Goal: Task Accomplishment & Management: Manage account settings

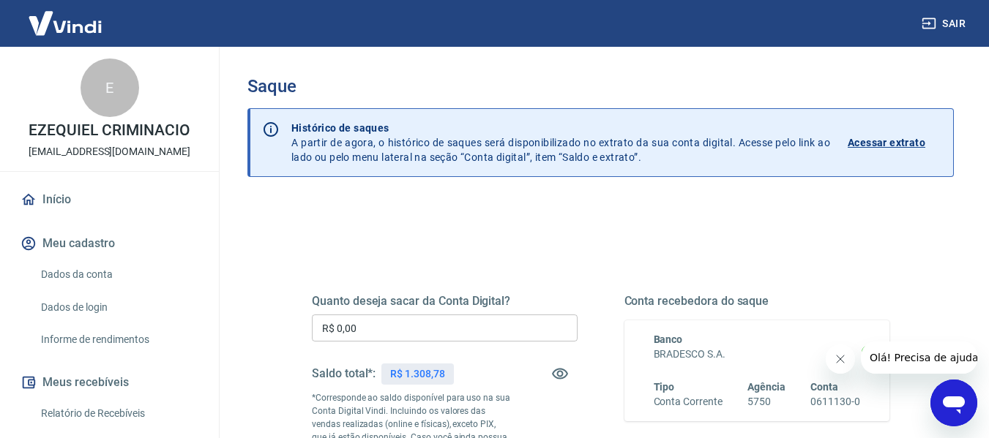
scroll to position [73, 0]
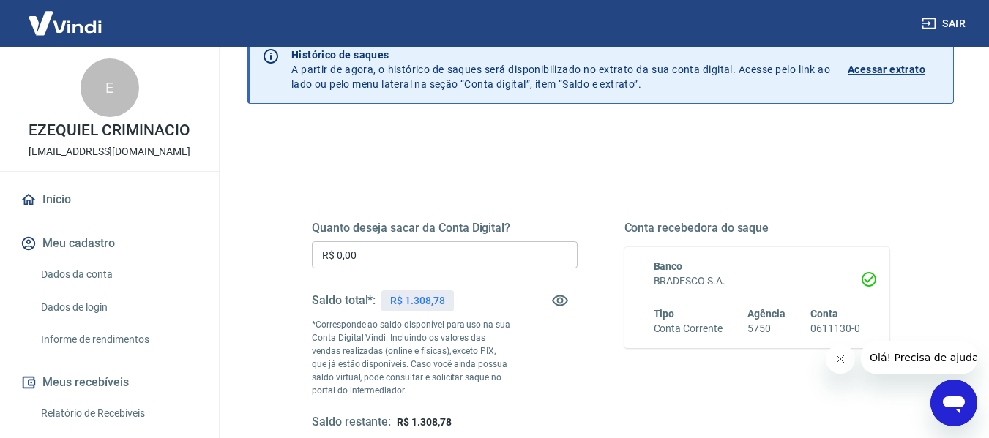
click at [424, 301] on p "R$ 1.308,78" at bounding box center [417, 300] width 54 height 15
copy p "1.308,78"
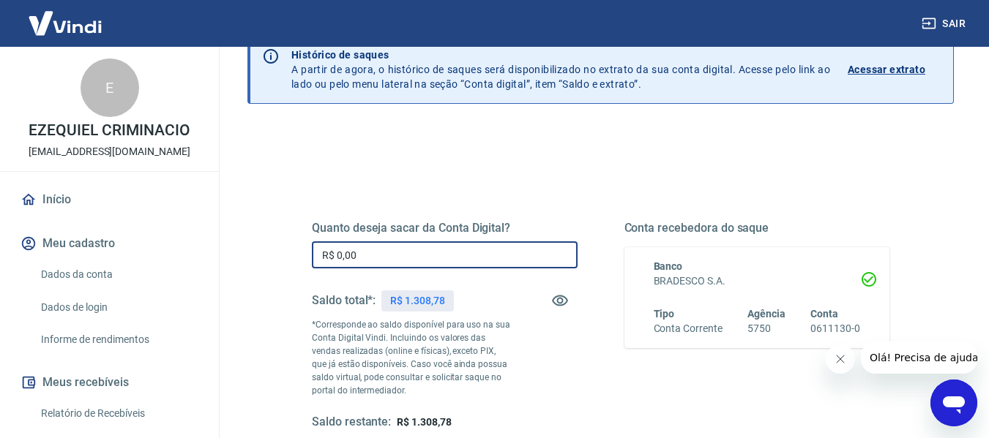
click at [433, 261] on input "R$ 0,00" at bounding box center [445, 254] width 266 height 27
paste input "text"
drag, startPoint x: 440, startPoint y: 260, endPoint x: 236, endPoint y: 275, distance: 203.9
click at [236, 275] on div "Saque Histórico de saques A partir de agora, o histórico de saques será disponi…" at bounding box center [600, 265] width 741 height 583
paste input "1.308,78"
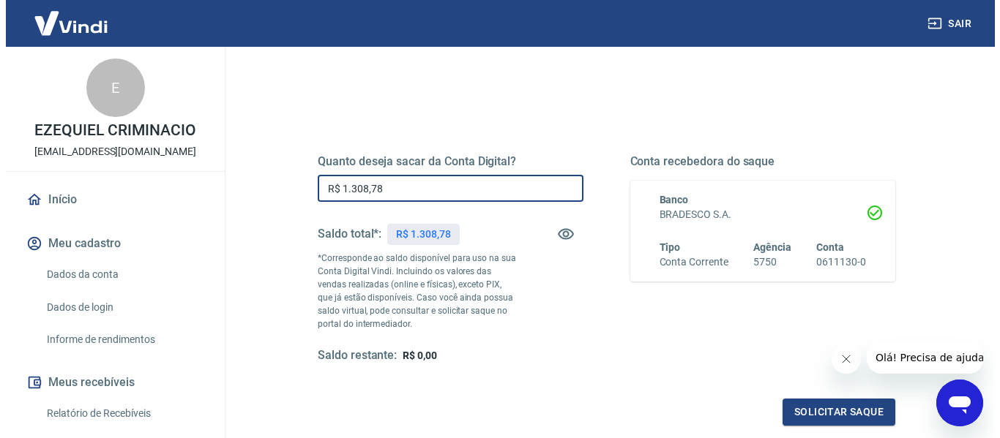
scroll to position [220, 0]
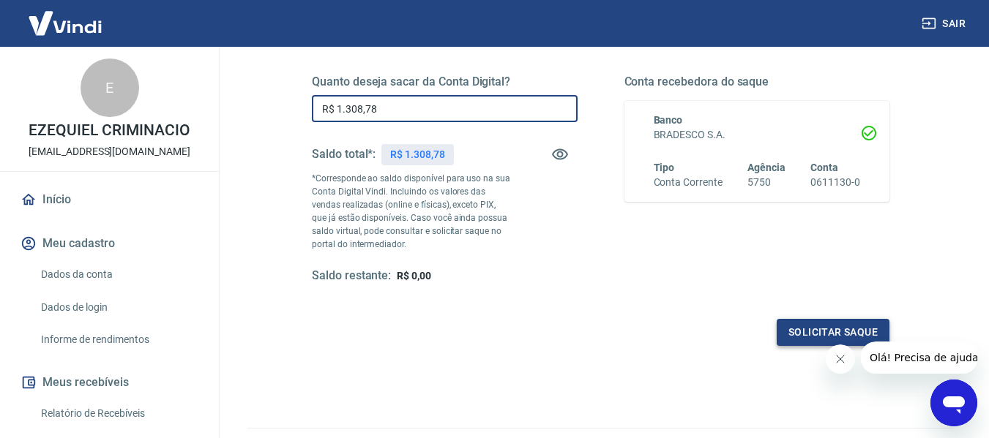
type input "R$ 1.308,78"
click at [814, 334] on button "Solicitar saque" at bounding box center [832, 332] width 113 height 27
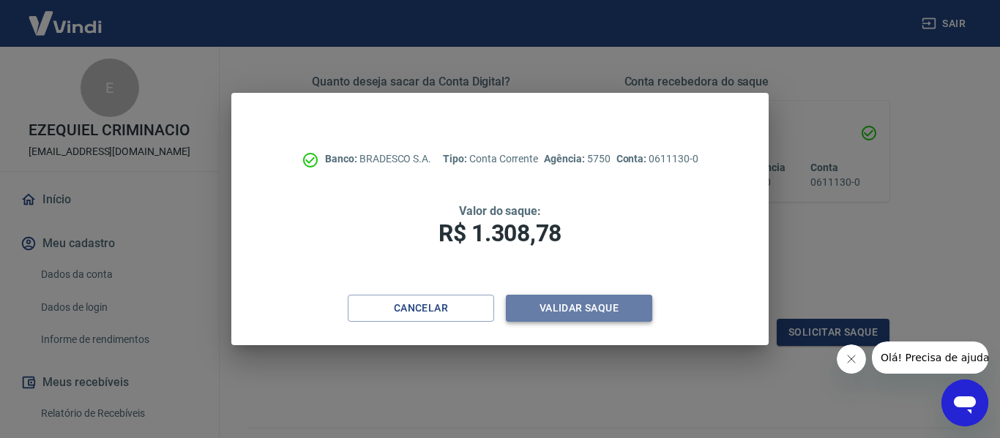
click at [574, 314] on button "Validar saque" at bounding box center [579, 308] width 146 height 27
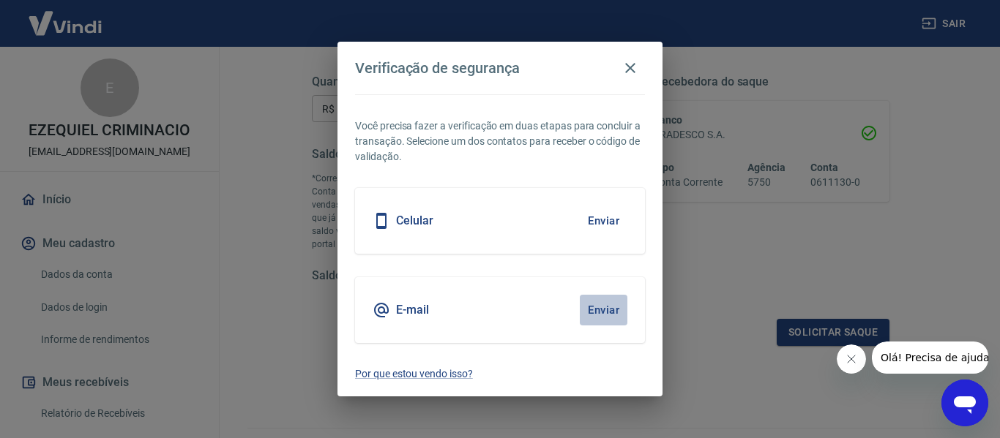
click at [603, 308] on button "Enviar" at bounding box center [604, 310] width 48 height 31
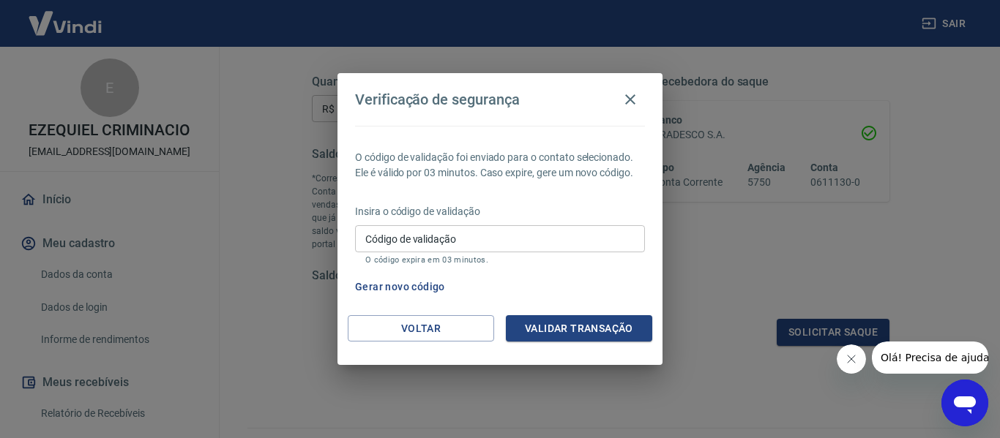
click at [503, 240] on input "Código de validação" at bounding box center [500, 238] width 290 height 27
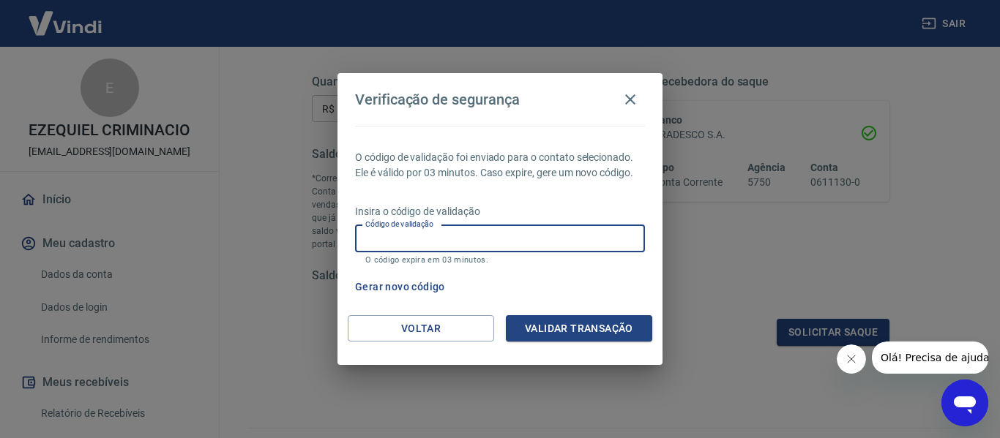
paste input "362591"
type input "362591"
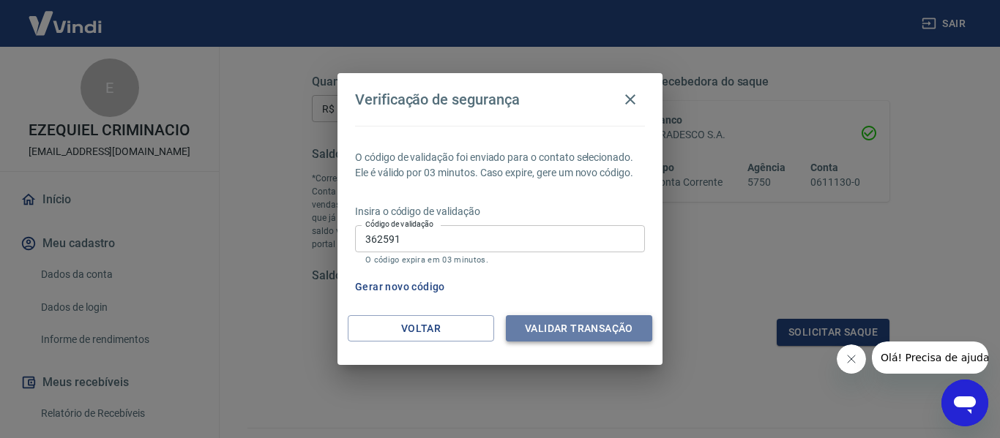
click at [544, 323] on button "Validar transação" at bounding box center [579, 328] width 146 height 27
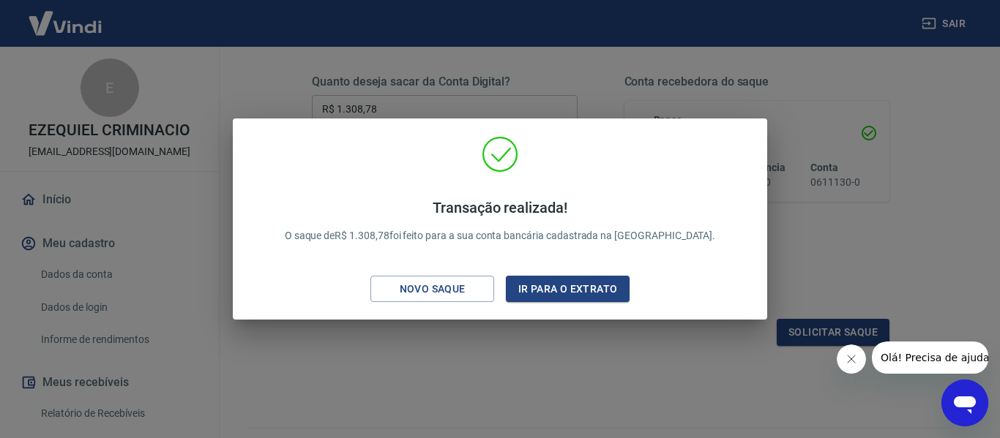
click at [722, 99] on div "Transação realizada! O saque de R$ 1.308,78 foi feito para a sua conta bancária…" at bounding box center [500, 219] width 1000 height 438
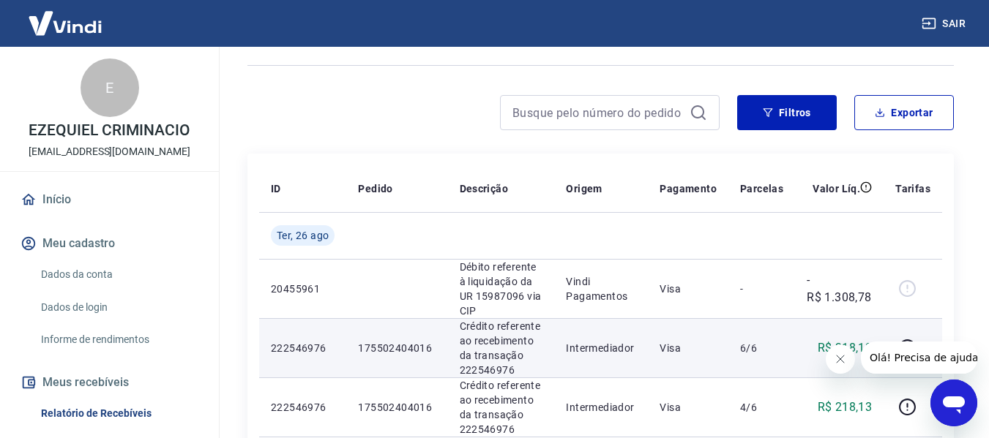
scroll to position [220, 0]
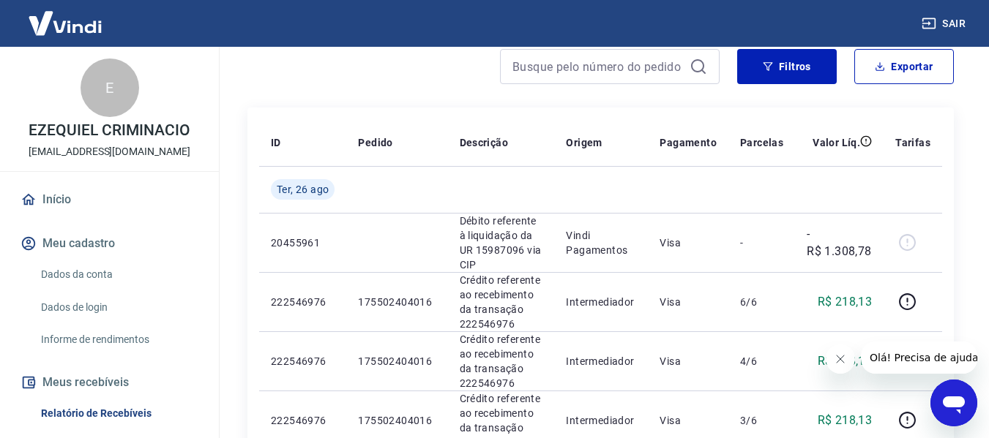
drag, startPoint x: 839, startPoint y: 361, endPoint x: 1645, endPoint y: 702, distance: 875.5
click at [839, 361] on icon "Fechar mensagem da empresa" at bounding box center [839, 359] width 12 height 12
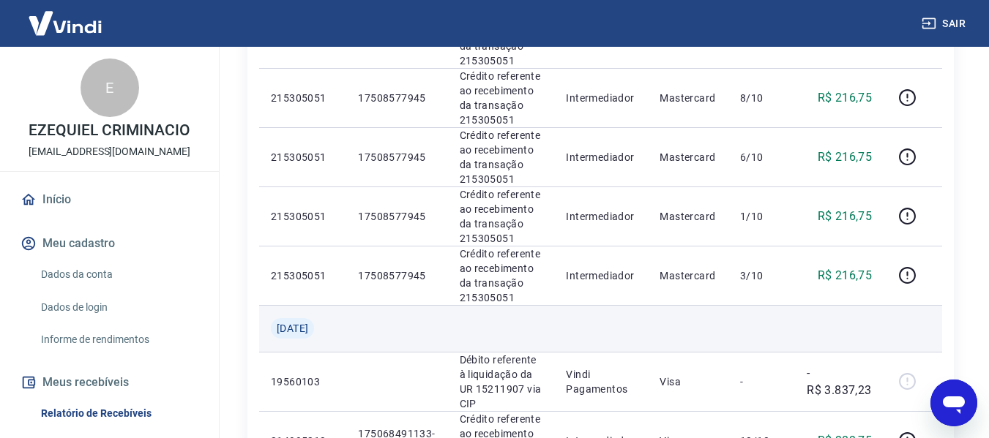
scroll to position [1171, 0]
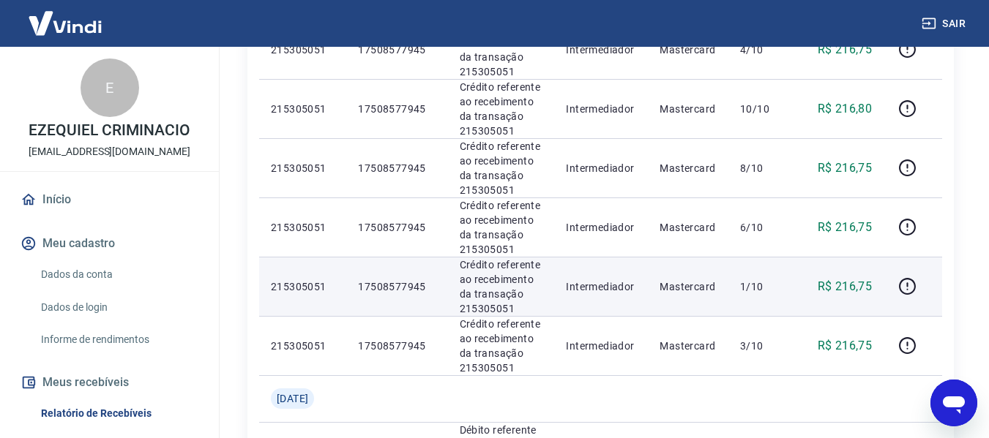
click at [282, 280] on p "215305051" at bounding box center [303, 287] width 64 height 15
copy p "215305051"
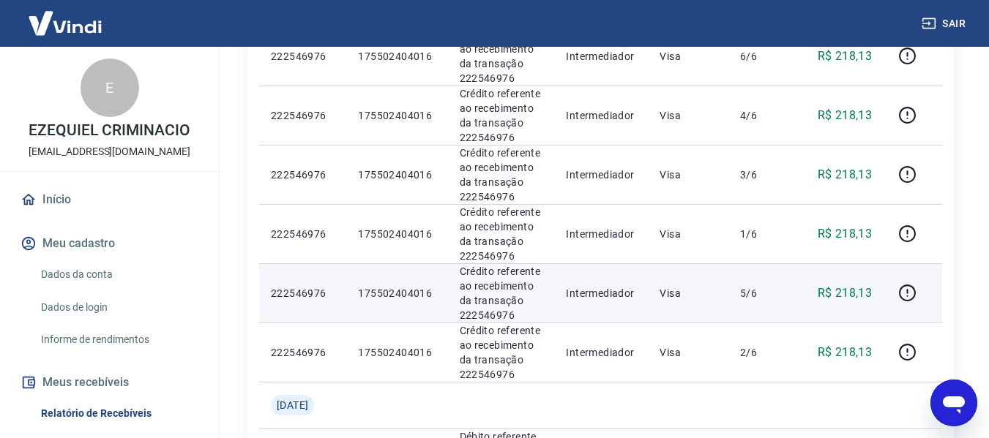
scroll to position [439, 0]
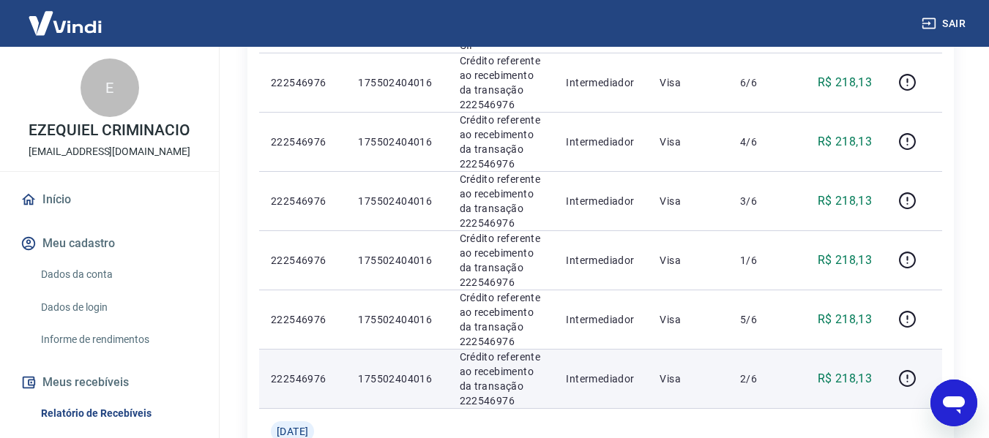
click at [293, 372] on p "222546976" at bounding box center [303, 379] width 64 height 15
copy p "222546976"
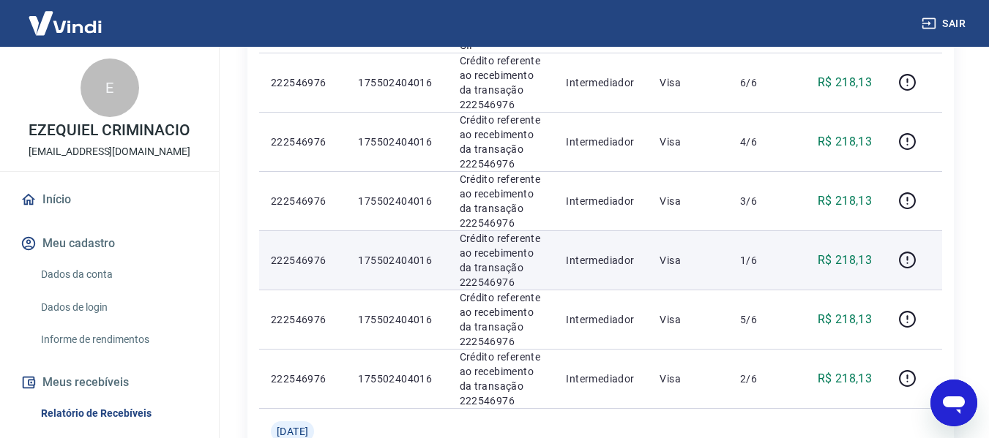
click at [857, 252] on p "R$ 218,13" at bounding box center [844, 261] width 55 height 18
copy p "218,13"
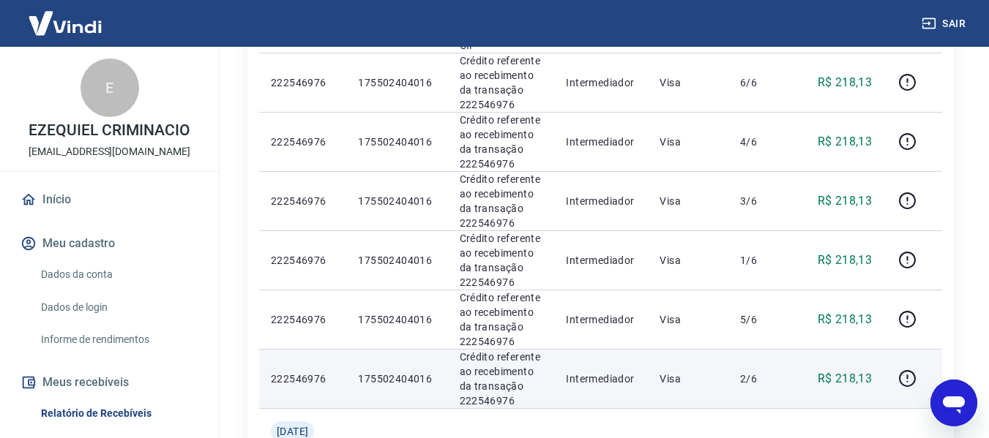
click at [854, 370] on p "R$ 218,13" at bounding box center [844, 379] width 55 height 18
copy p "218,13"
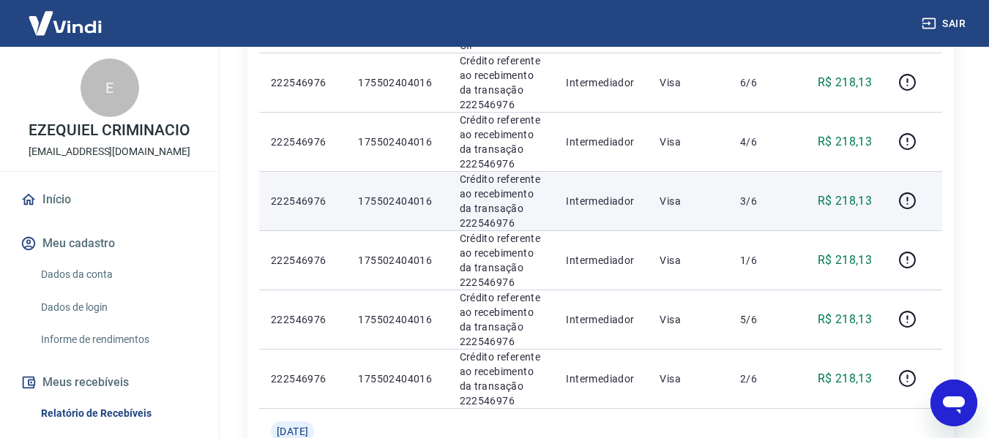
click at [852, 197] on p "R$ 218,13" at bounding box center [844, 201] width 55 height 18
copy p "218,13"
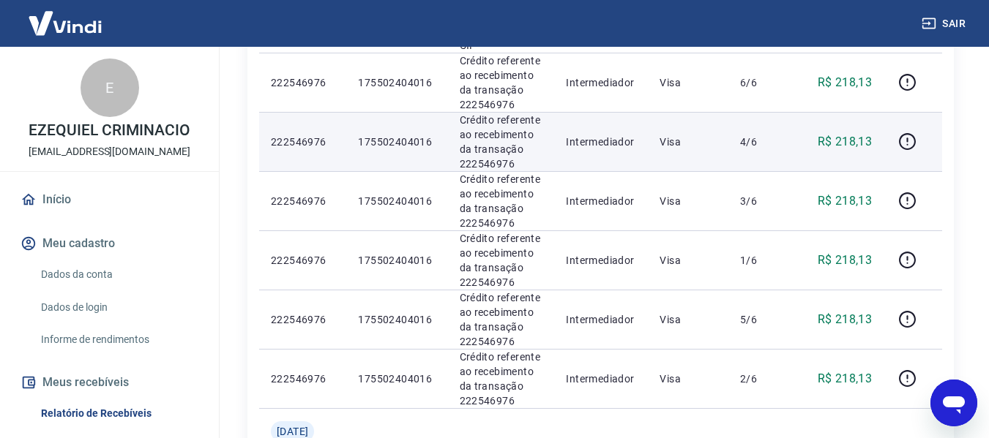
click at [856, 133] on p "R$ 218,13" at bounding box center [844, 142] width 55 height 18
copy p "218,13"
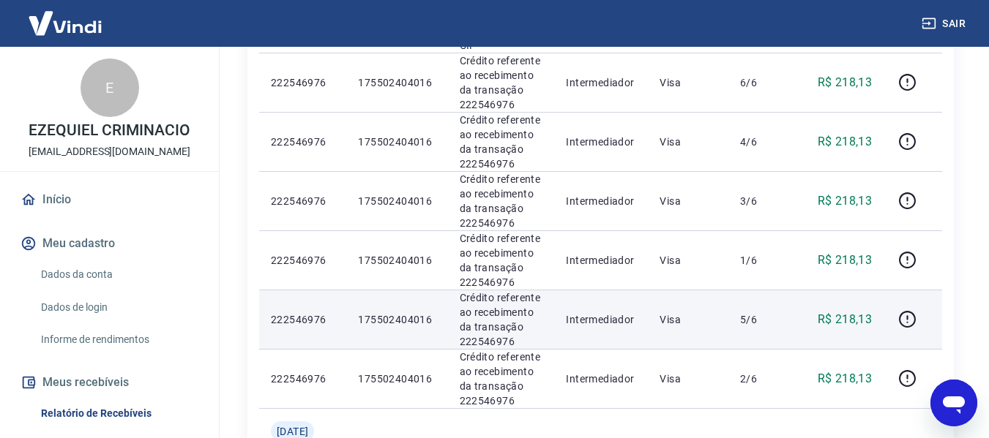
click at [852, 311] on p "R$ 218,13" at bounding box center [844, 320] width 55 height 18
copy p "218,13"
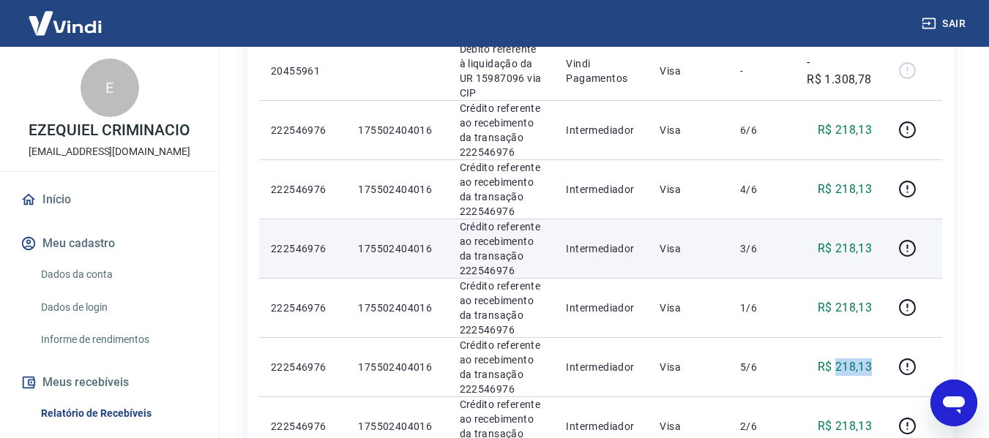
scroll to position [366, 0]
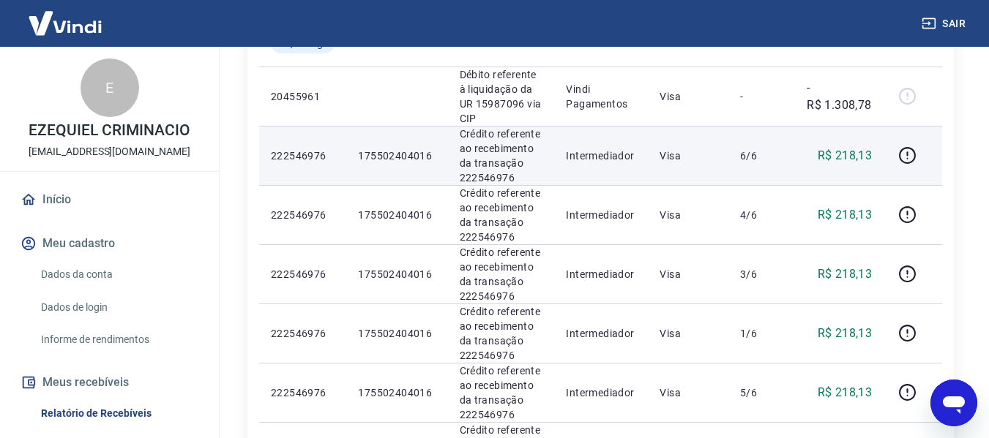
click at [855, 147] on p "R$ 218,13" at bounding box center [844, 156] width 55 height 18
copy p "218,13"
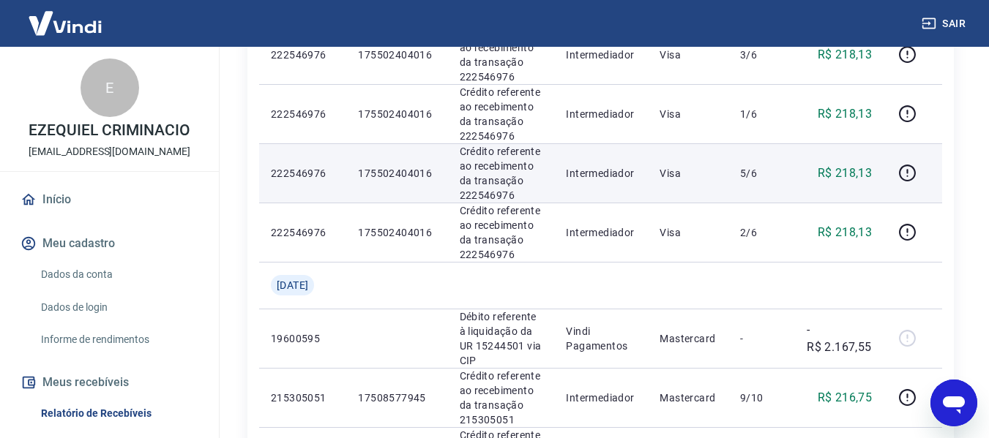
scroll to position [146, 0]
